Goal: Task Accomplishment & Management: Manage account settings

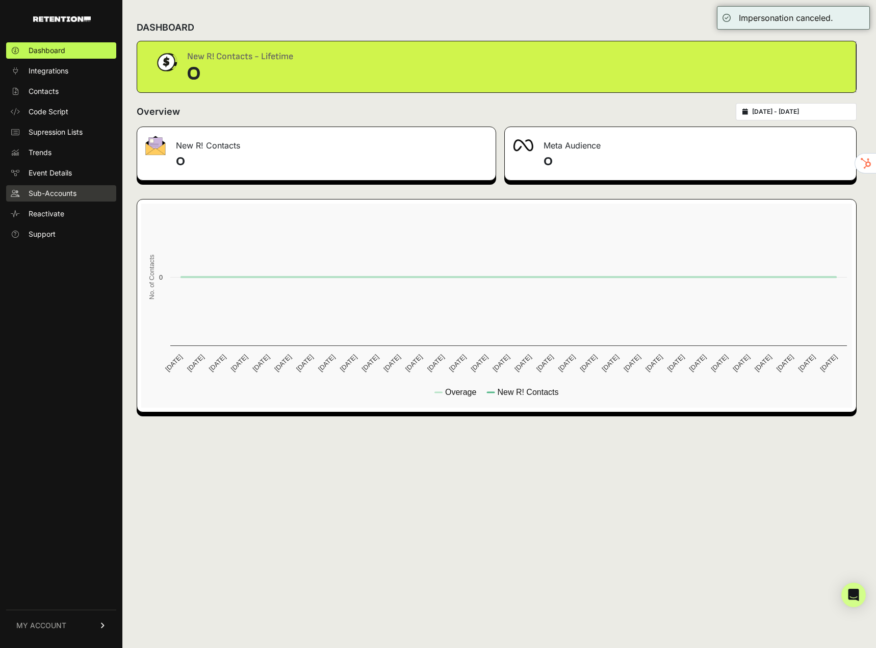
click at [56, 195] on span "Sub-Accounts" at bounding box center [53, 193] width 48 height 10
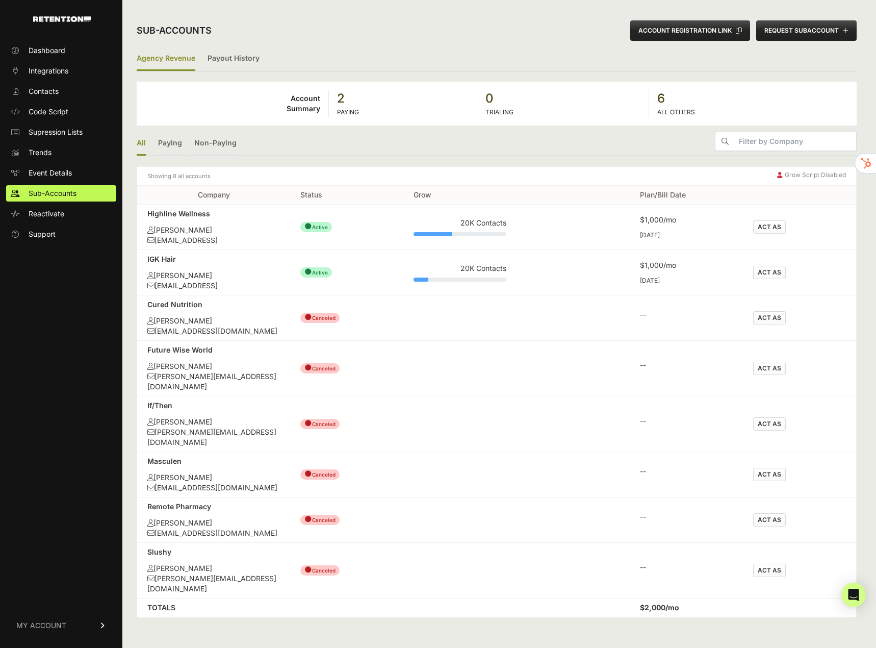
click at [342, 332] on td "● Canceled" at bounding box center [346, 317] width 113 height 45
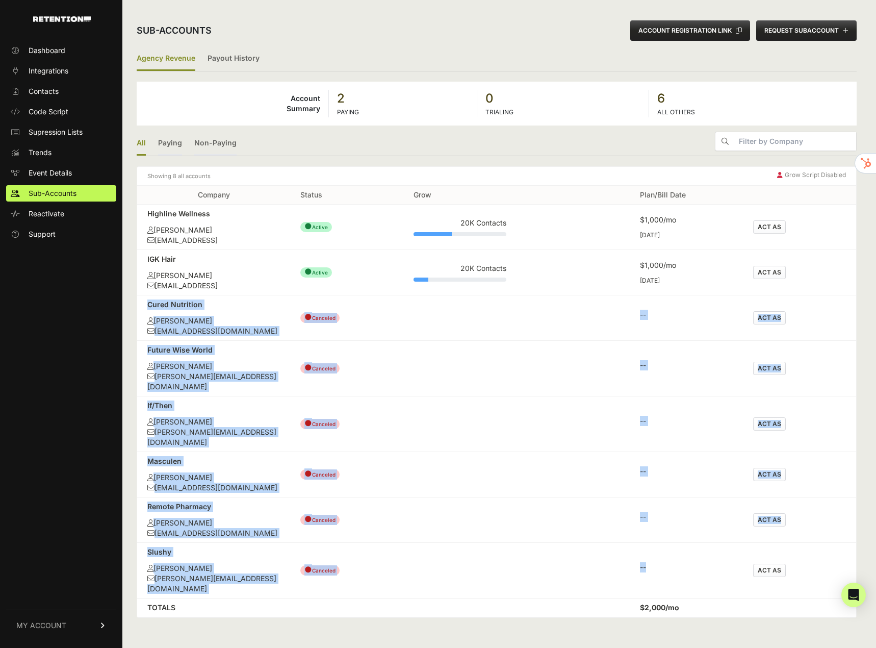
drag, startPoint x: 675, startPoint y: 555, endPoint x: 145, endPoint y: 305, distance: 585.4
click at [145, 305] on tbody "Highline Wellness Kevin Medina software.hil@modern.ai ● Active 20K Contacts $1,…" at bounding box center [496, 401] width 719 height 394
click at [234, 308] on div "Cured Nutrition" at bounding box center [213, 304] width 133 height 10
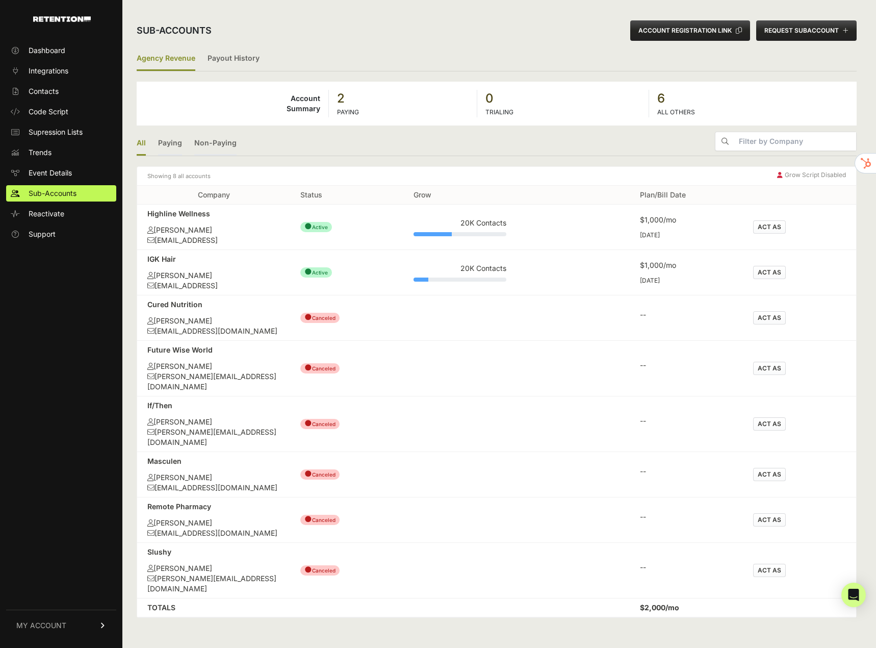
click at [822, 20] on button "REQUEST SUBACCOUNT" at bounding box center [806, 30] width 100 height 20
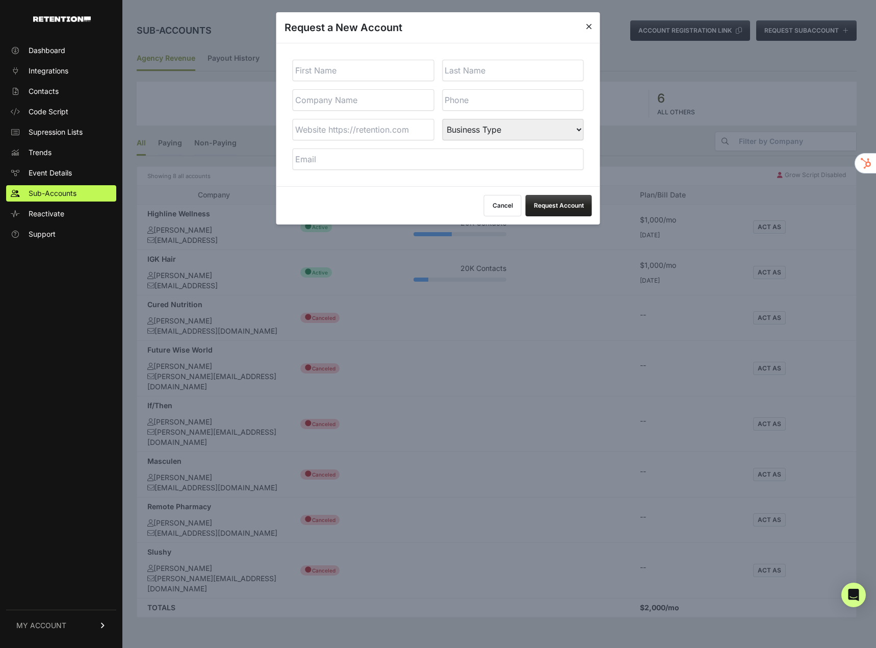
click at [500, 208] on button "Cancel" at bounding box center [503, 205] width 38 height 21
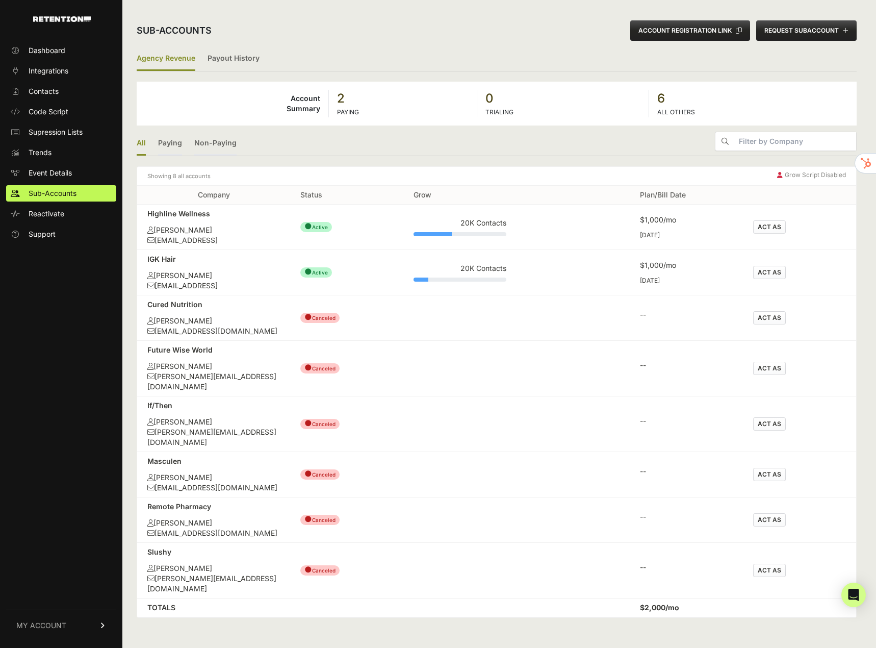
click at [714, 24] on button "ACCOUNT REGISTRATION LINK" at bounding box center [690, 30] width 120 height 20
click at [73, 632] on link "MY ACCOUNT" at bounding box center [61, 624] width 110 height 31
click at [54, 176] on span "Event Details" at bounding box center [50, 173] width 43 height 10
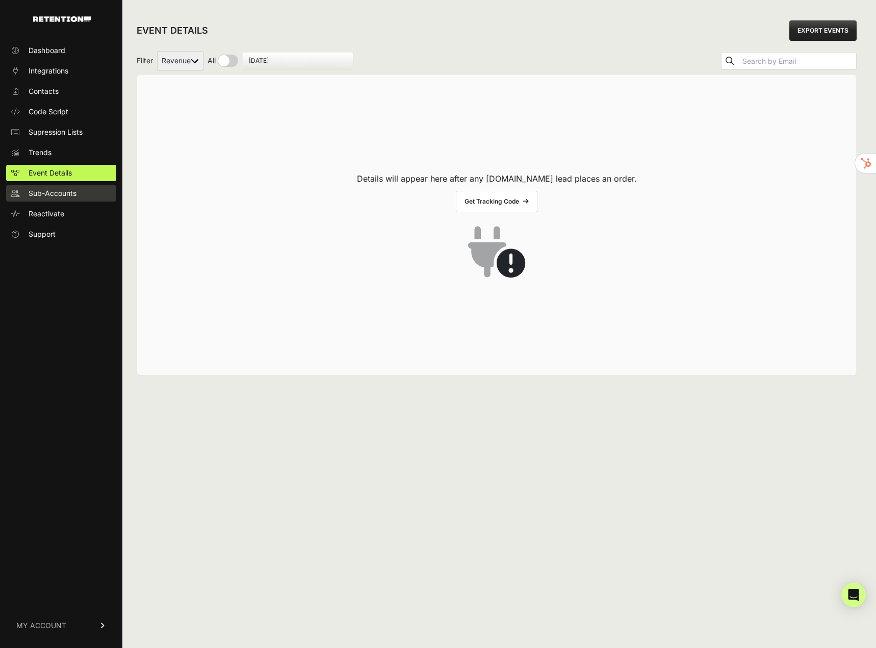
click at [44, 191] on span "Sub-Accounts" at bounding box center [53, 193] width 48 height 10
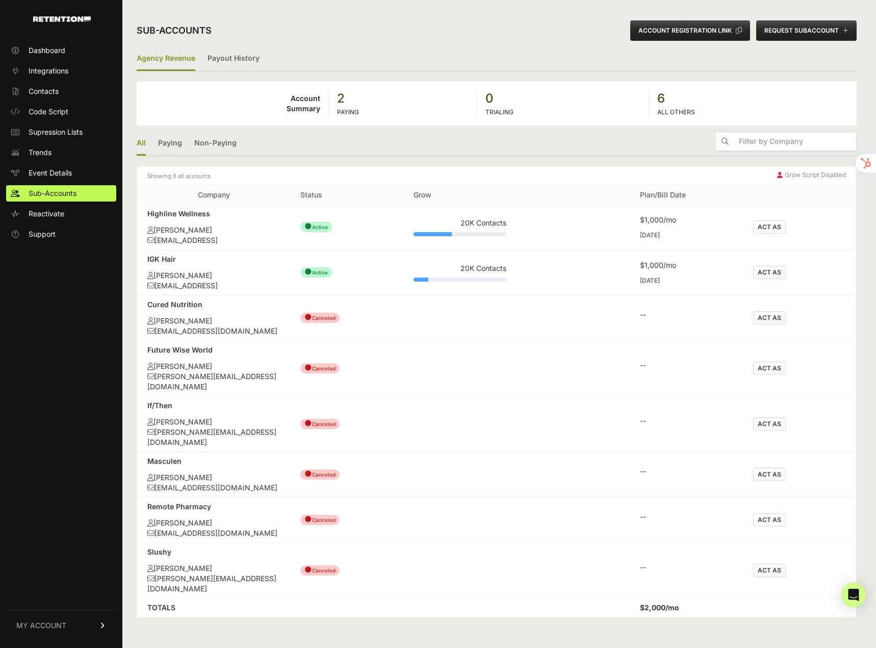
click at [214, 294] on td "IGK Hair Kevin Medina software.igk@modern.ai" at bounding box center [213, 272] width 153 height 45
click at [70, 629] on link "MY ACCOUNT" at bounding box center [61, 624] width 110 height 31
click at [284, 620] on div "Sub-accounts ACCOUNT REGISTRATION LINK REQUEST SUBACCOUNT Agency Revenue Payout…" at bounding box center [496, 324] width 748 height 648
drag, startPoint x: 267, startPoint y: 528, endPoint x: 136, endPoint y: 543, distance: 131.9
click at [252, 542] on td "Slushy Tony R Boucher tony+ift@neonflux.com" at bounding box center [213, 570] width 153 height 56
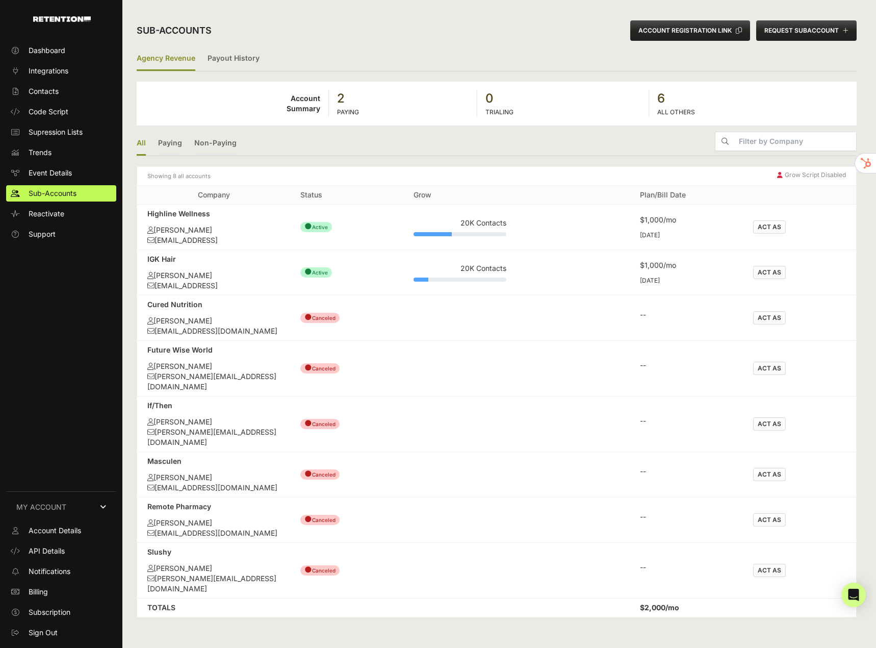
drag, startPoint x: 130, startPoint y: 547, endPoint x: 609, endPoint y: 573, distance: 480.5
click at [139, 549] on div "Sub-accounts ACCOUNT REGISTRATION LINK REQUEST SUBACCOUNT Agency Revenue Payout…" at bounding box center [496, 324] width 748 height 648
click at [794, 542] on td "ACT AS" at bounding box center [799, 570] width 113 height 56
click at [236, 63] on link "Payout History" at bounding box center [234, 59] width 52 height 24
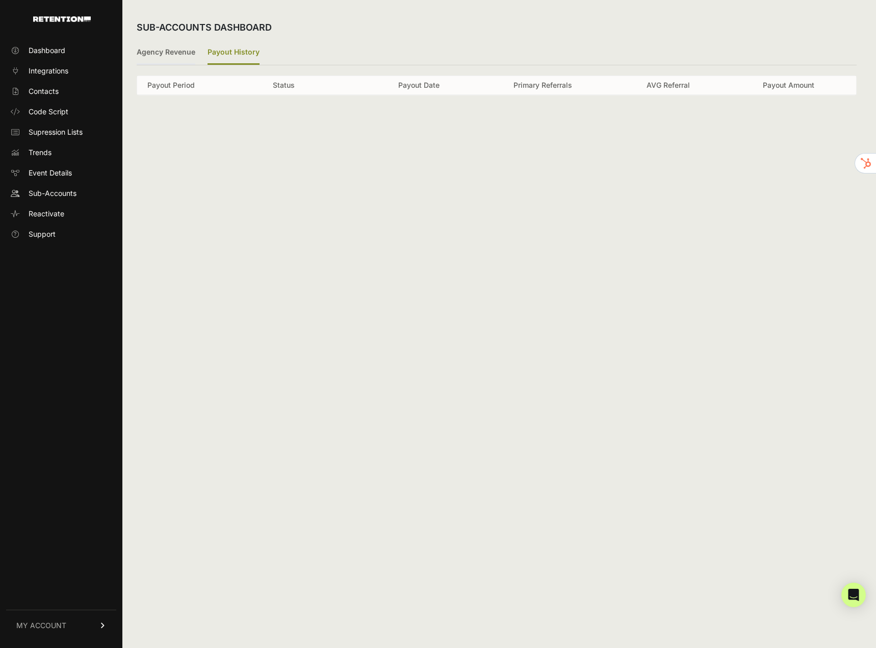
click at [164, 57] on link "Agency Revenue" at bounding box center [166, 53] width 59 height 24
